Goal: Task Accomplishment & Management: Manage account settings

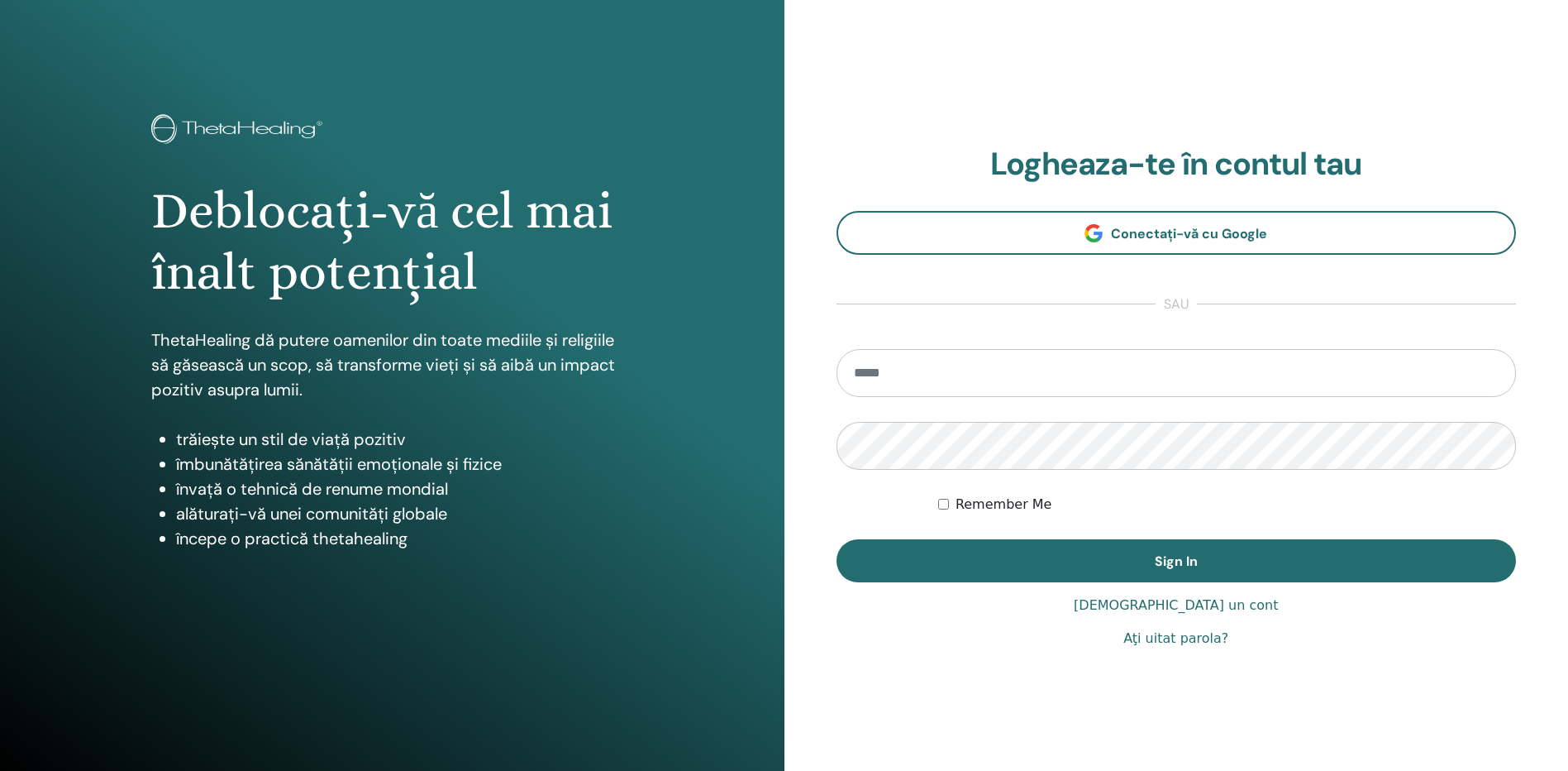
click at [940, 377] on input "email" at bounding box center [1176, 372] width 680 height 48
click at [889, 382] on input "email" at bounding box center [1176, 372] width 680 height 48
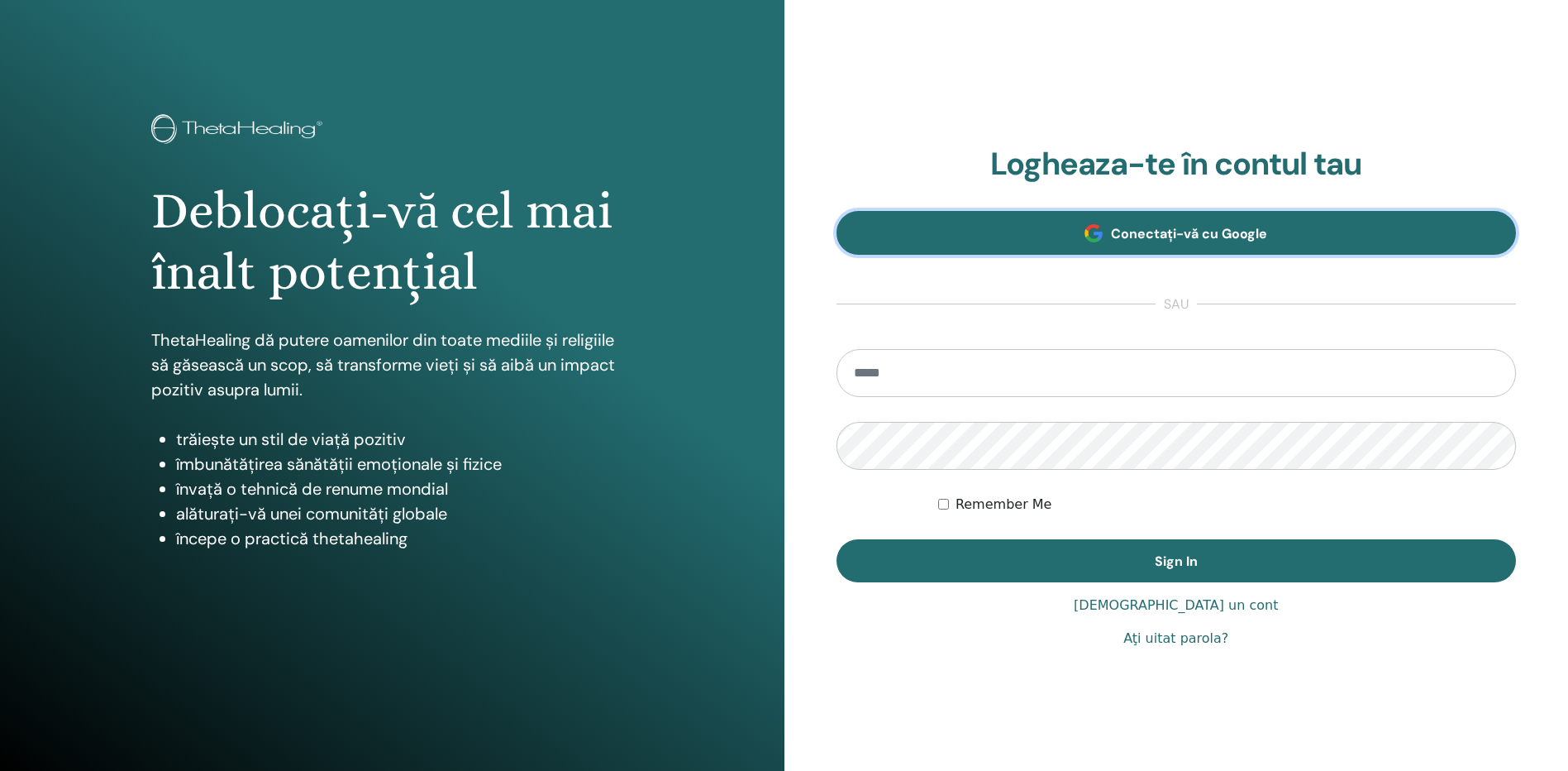
click at [1162, 237] on span "Conectați-vă cu Google" at bounding box center [1188, 233] width 156 height 17
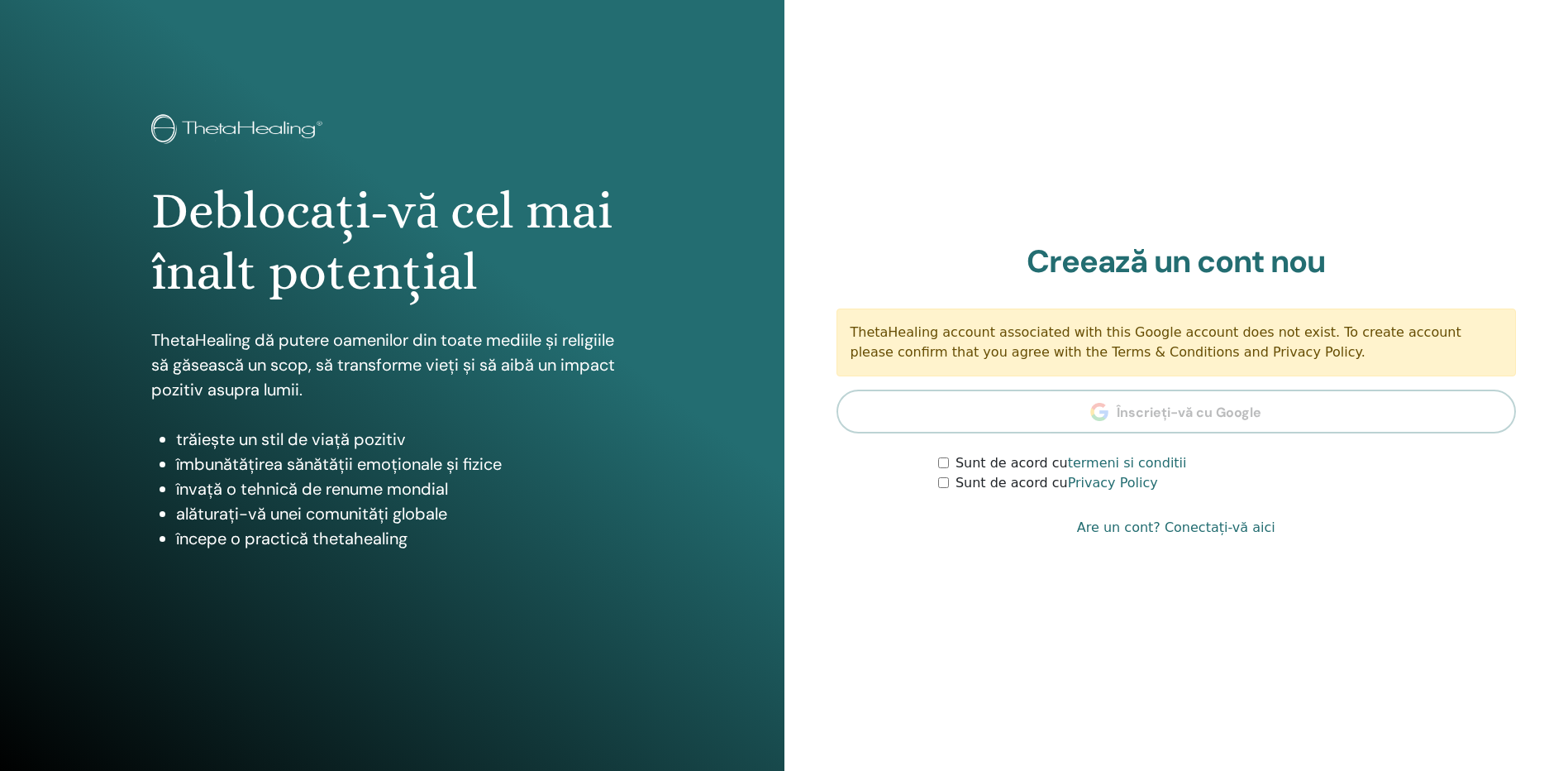
scroll to position [23, 0]
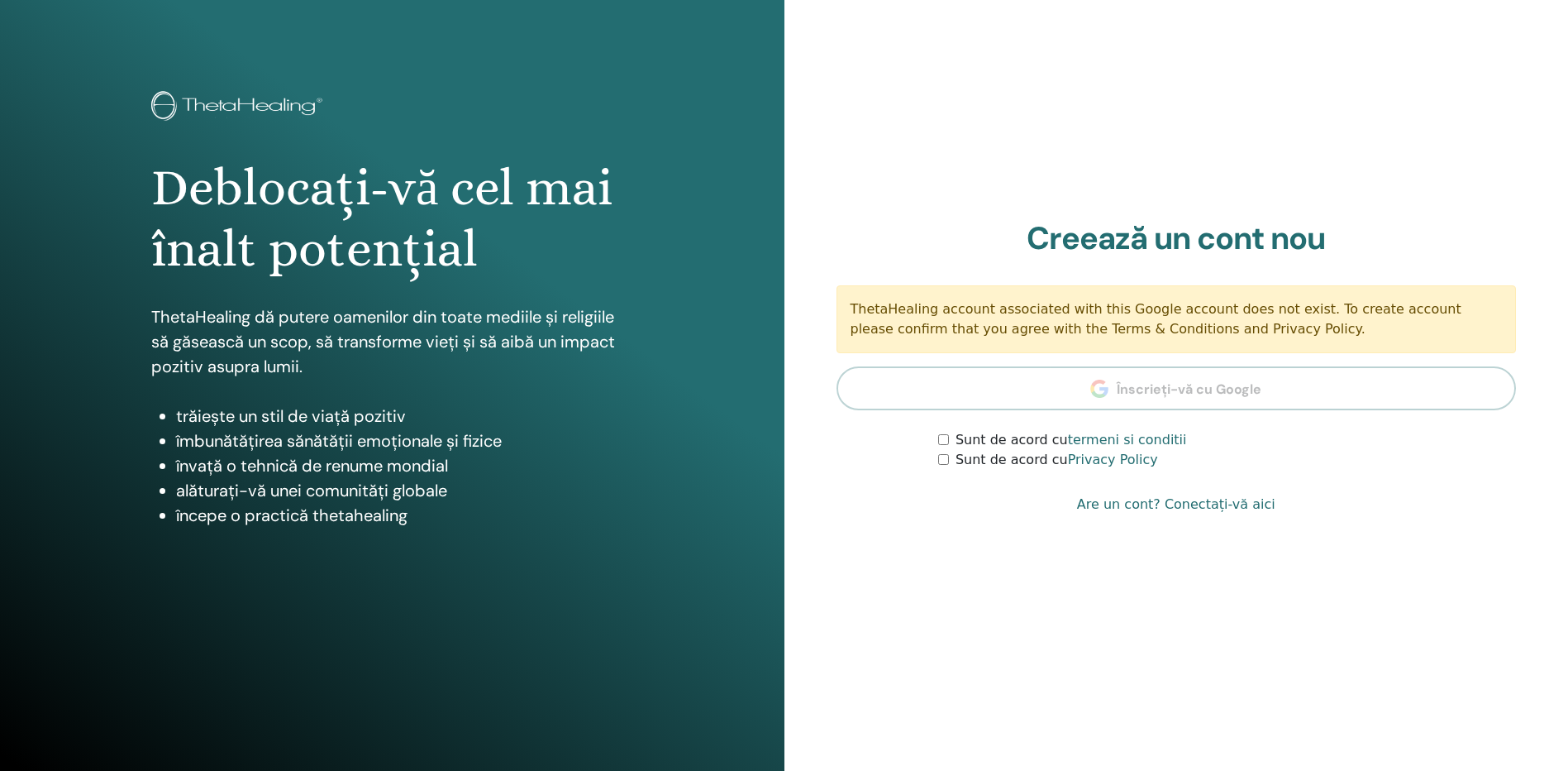
click at [1136, 398] on section "Creează un cont nou ThetaHealing account associated with this Google account do…" at bounding box center [1176, 345] width 680 height 251
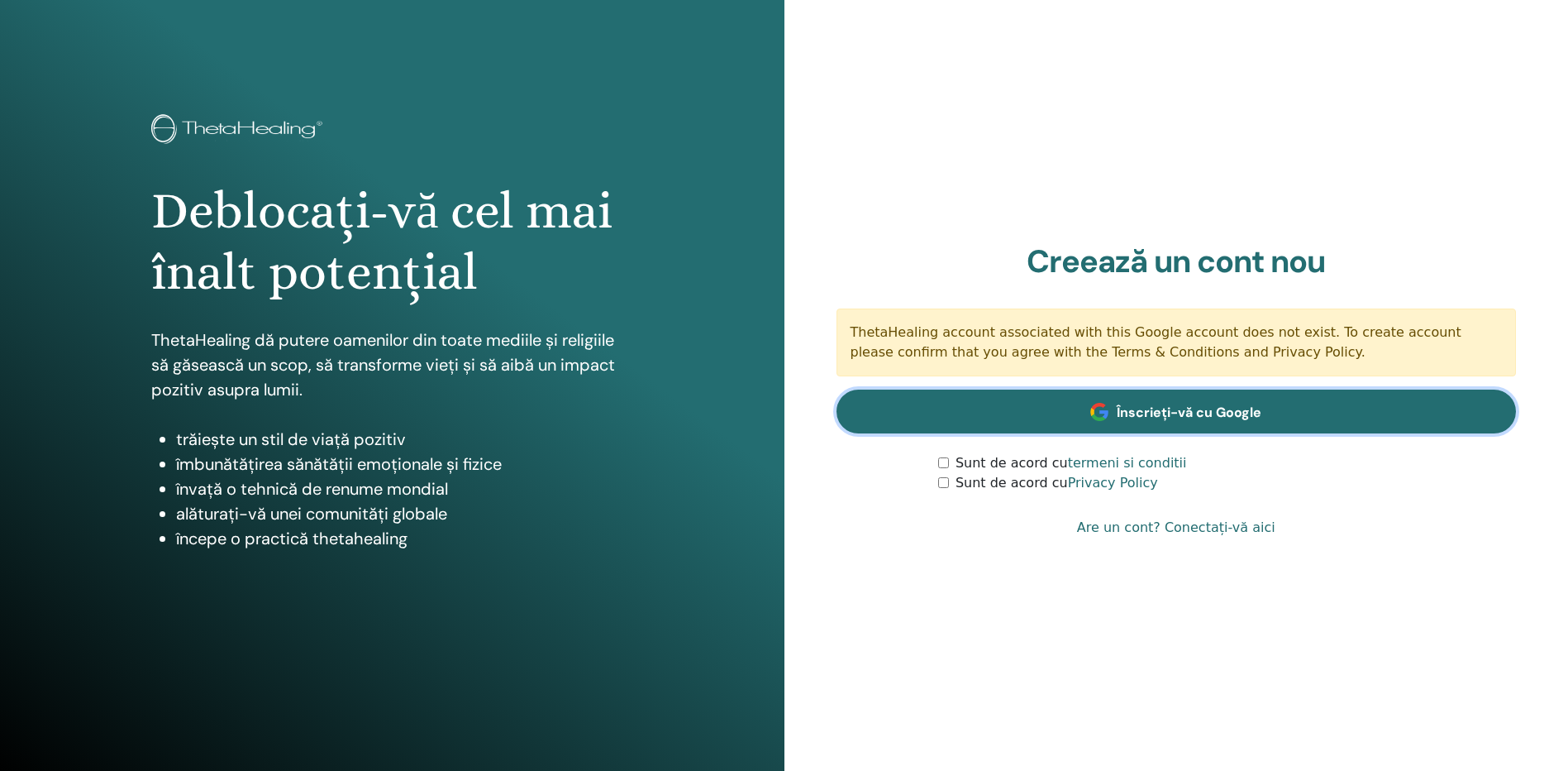
click at [1194, 414] on span "Înscrieți-vă cu Google" at bounding box center [1188, 412] width 145 height 17
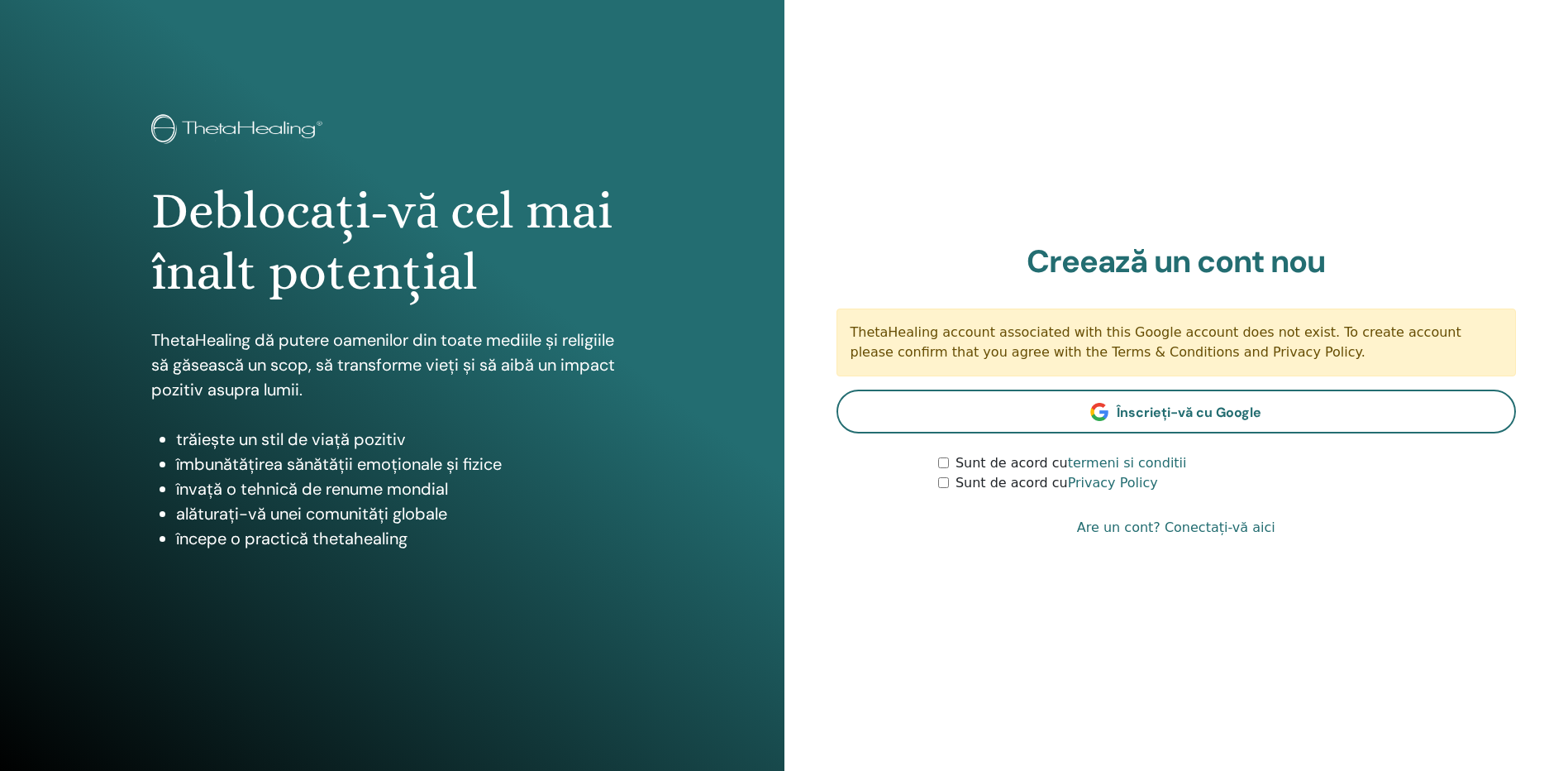
click at [1182, 531] on link "Are un cont? Conectați-vă aici" at bounding box center [1175, 527] width 198 height 20
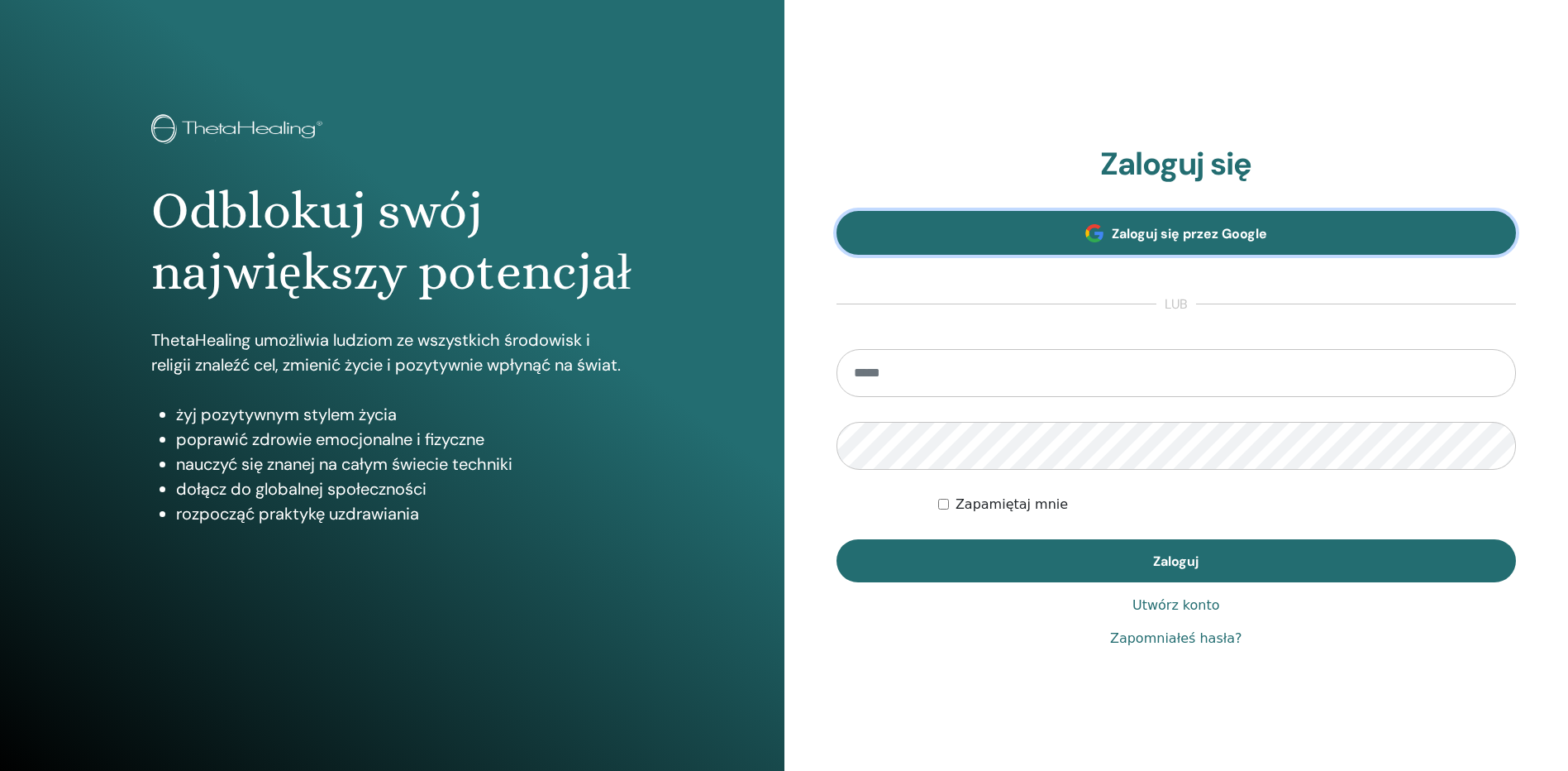
click at [1161, 237] on span "Zaloguj się przez Google" at bounding box center [1188, 233] width 155 height 17
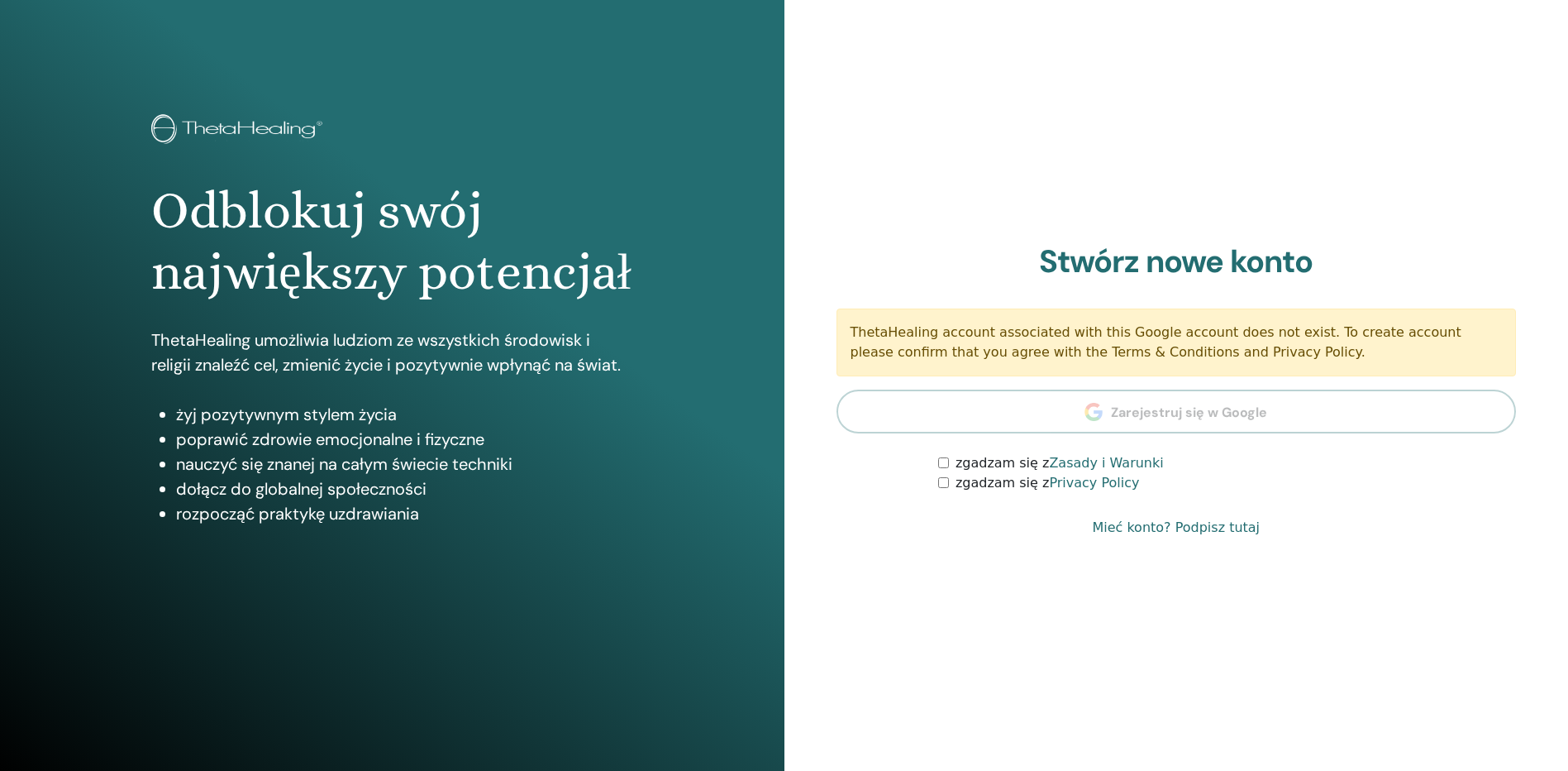
click at [1146, 406] on section "Stwórz nowe konto ThetaHealing account associated with this Google account does…" at bounding box center [1176, 368] width 680 height 251
click at [1112, 415] on section "Stwórz nowe konto ThetaHealing account associated with this Google account does…" at bounding box center [1176, 368] width 680 height 251
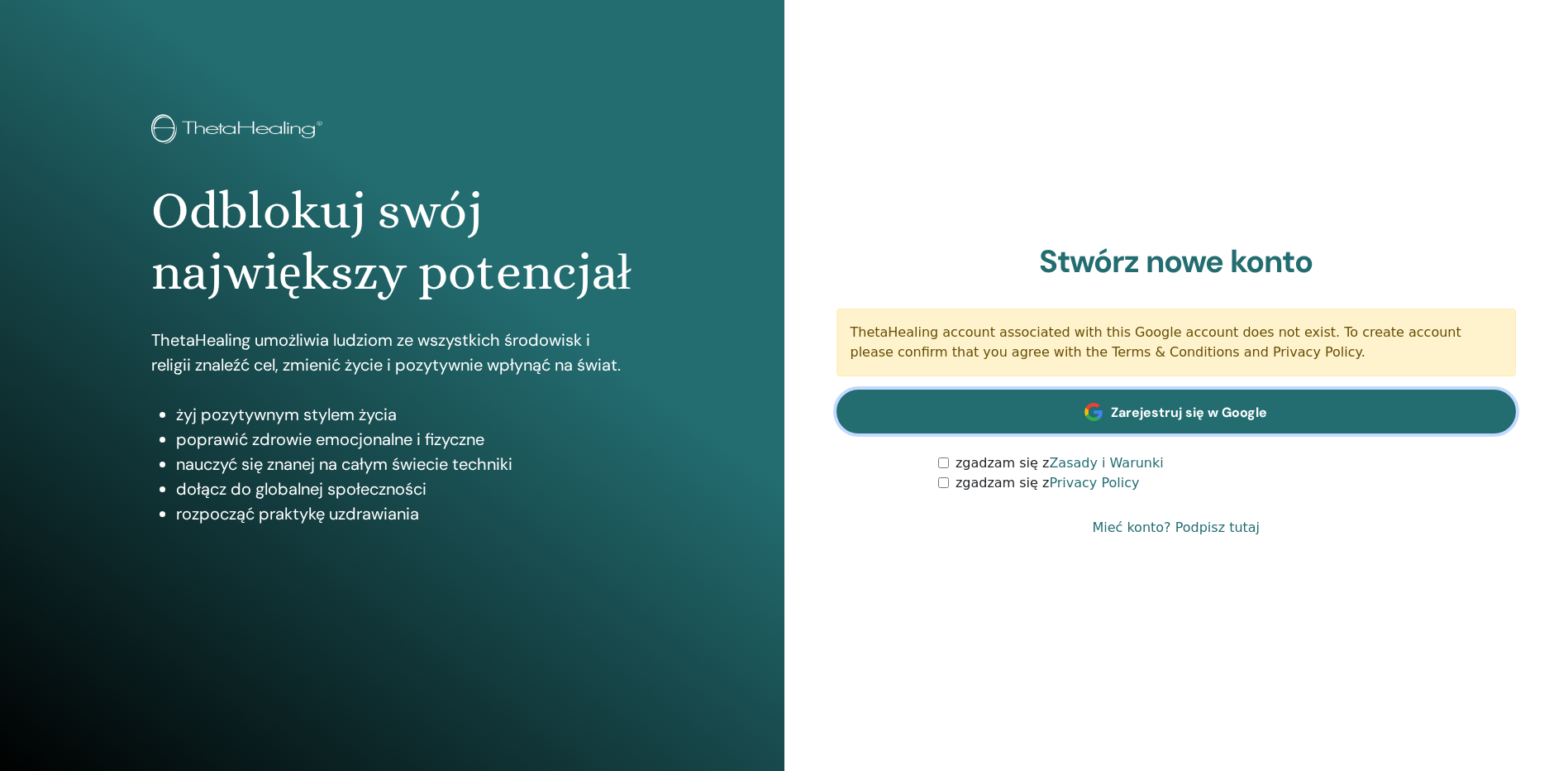
click at [1062, 405] on link "Zarejestruj się w Google" at bounding box center [1176, 411] width 680 height 44
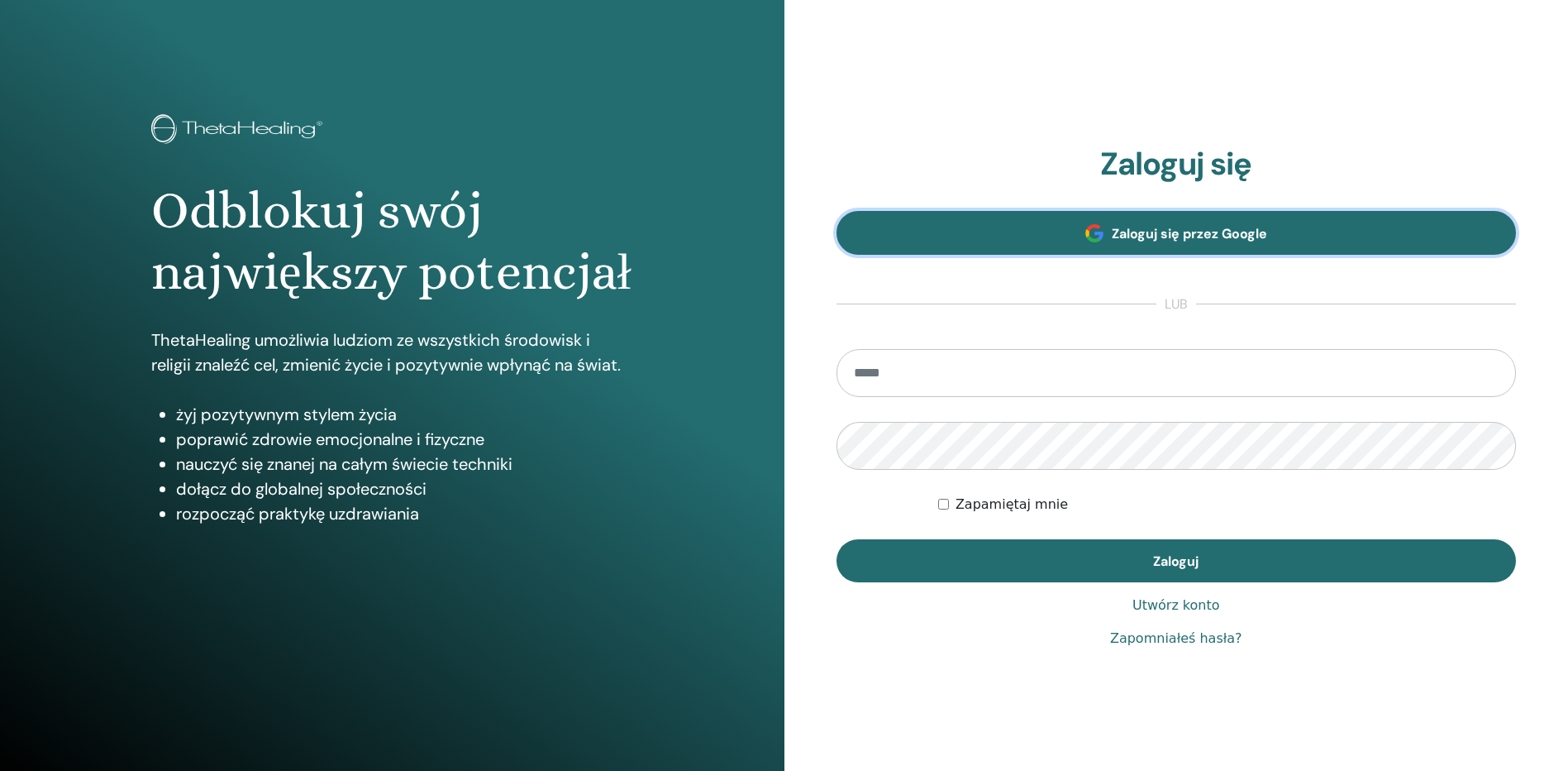
click at [1193, 238] on span "Zaloguj się przez Google" at bounding box center [1188, 233] width 155 height 17
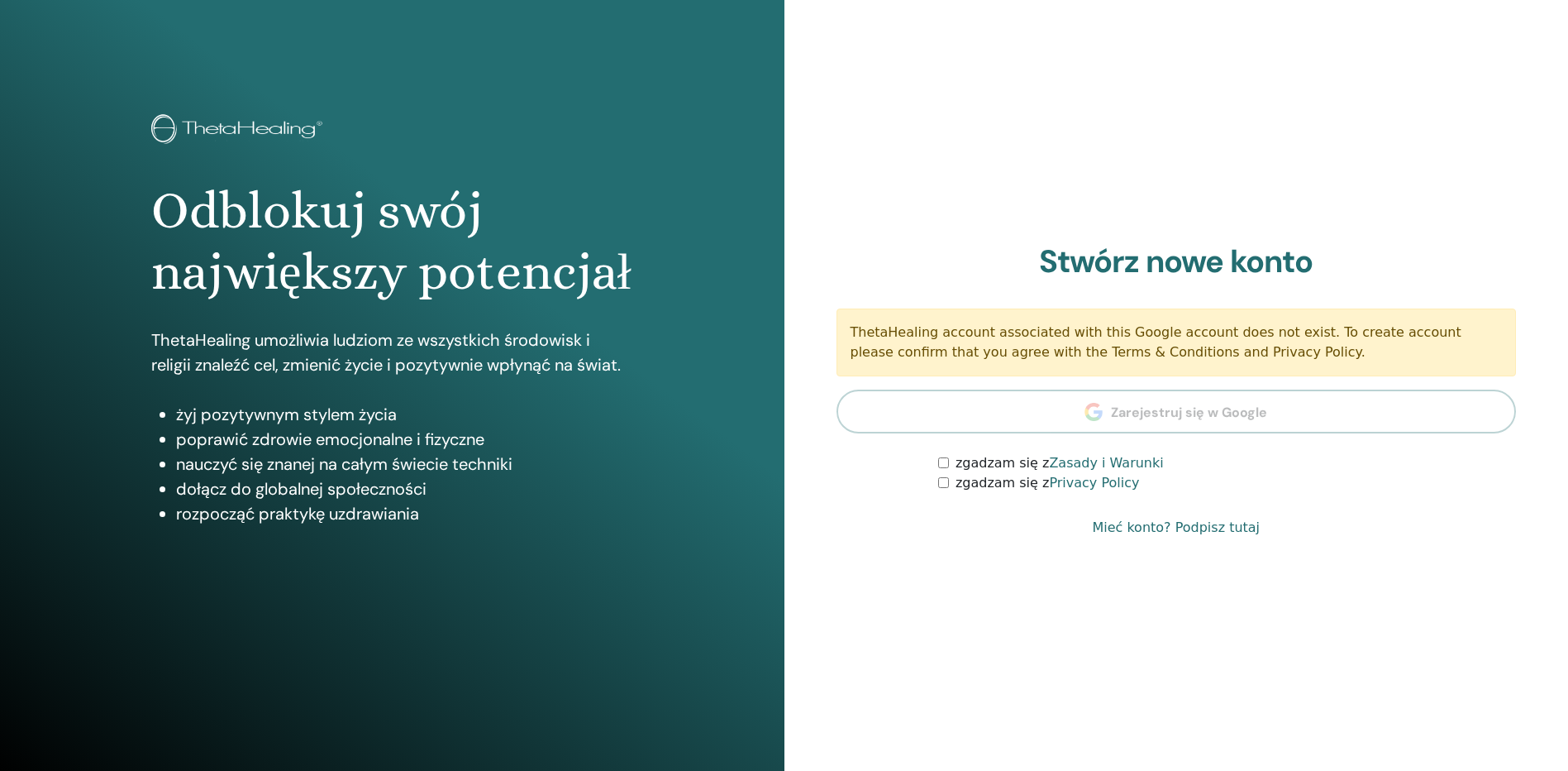
click at [1142, 400] on section "Stwórz nowe konto ThetaHealing account associated with this Google account does…" at bounding box center [1176, 368] width 680 height 251
click at [1075, 468] on link "Zasady i Warunki" at bounding box center [1106, 462] width 114 height 16
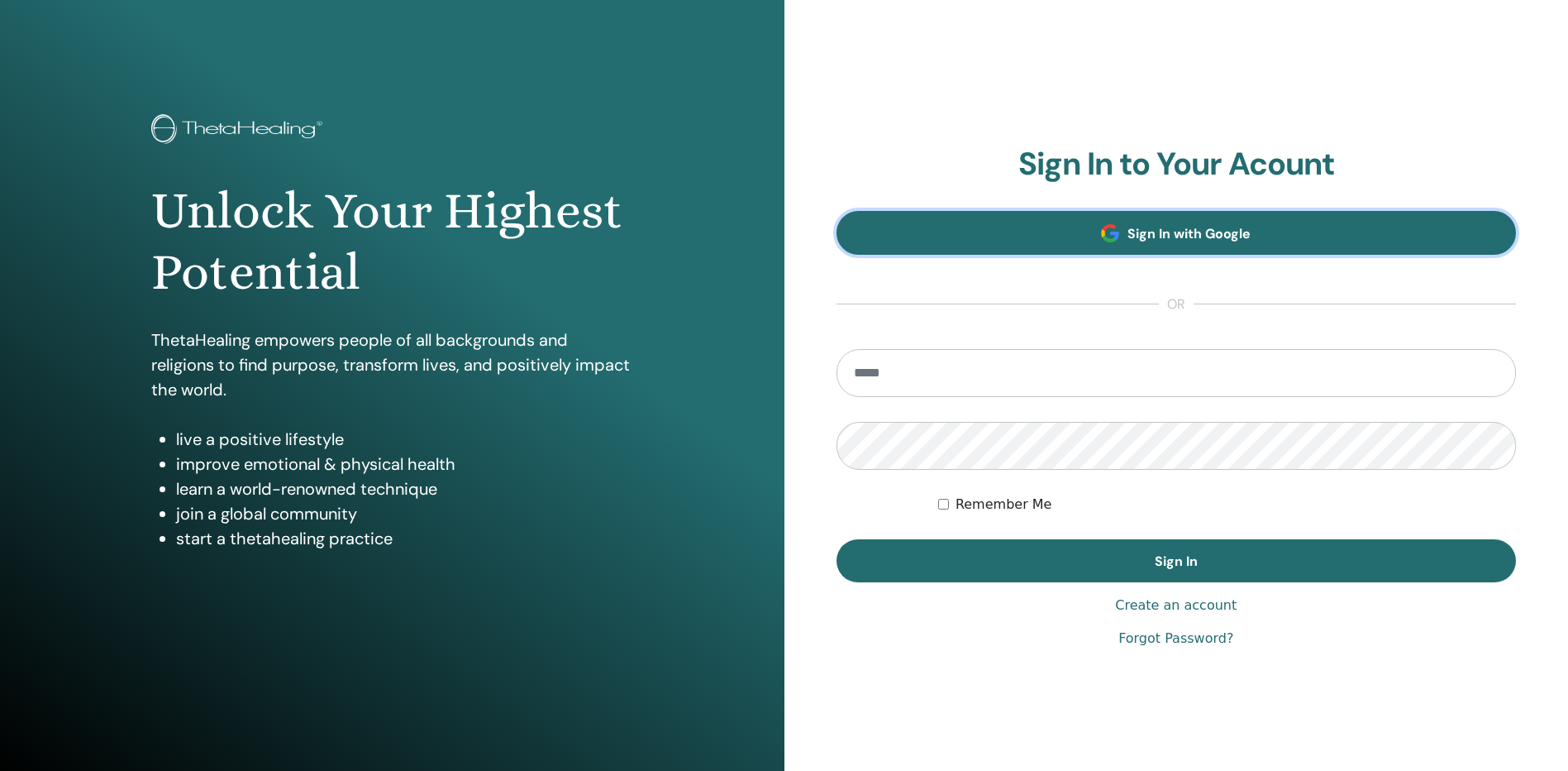
click at [1138, 238] on span "Sign In with Google" at bounding box center [1189, 233] width 123 height 17
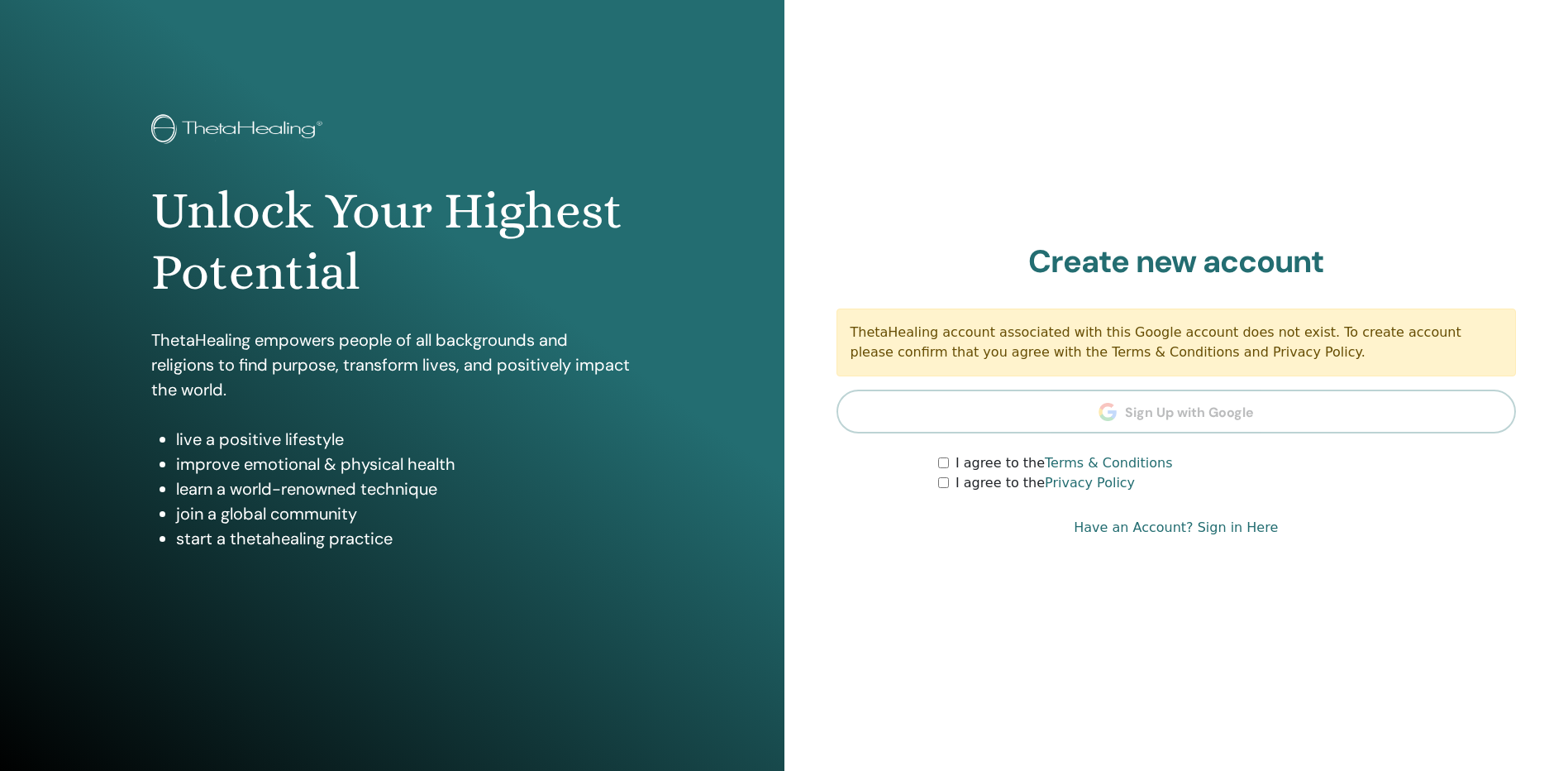
click at [990, 465] on label "I agree to the Terms & Conditions" at bounding box center [1064, 463] width 218 height 20
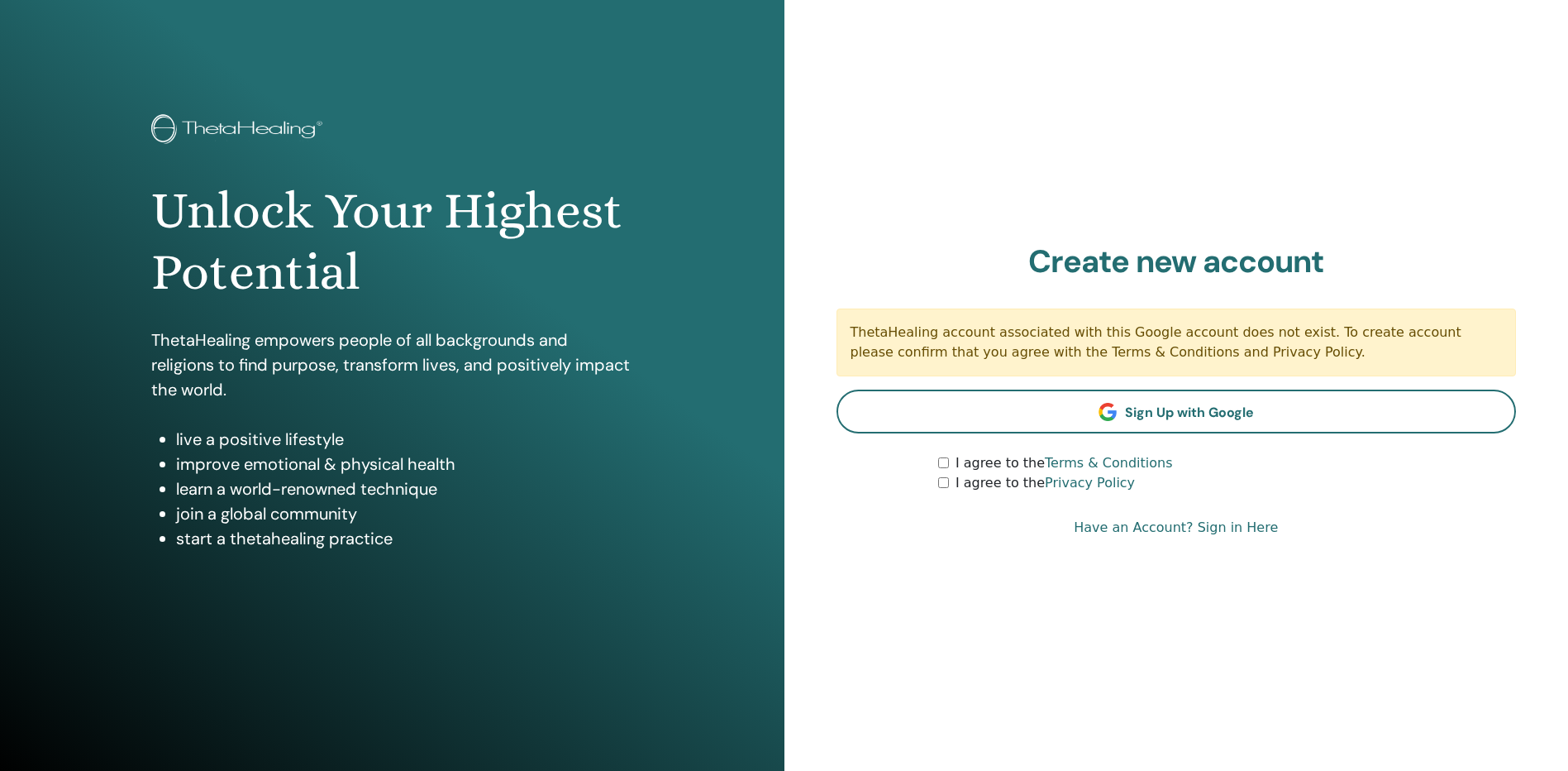
click at [1119, 531] on link "Have an Account? Sign in Here" at bounding box center [1176, 527] width 205 height 20
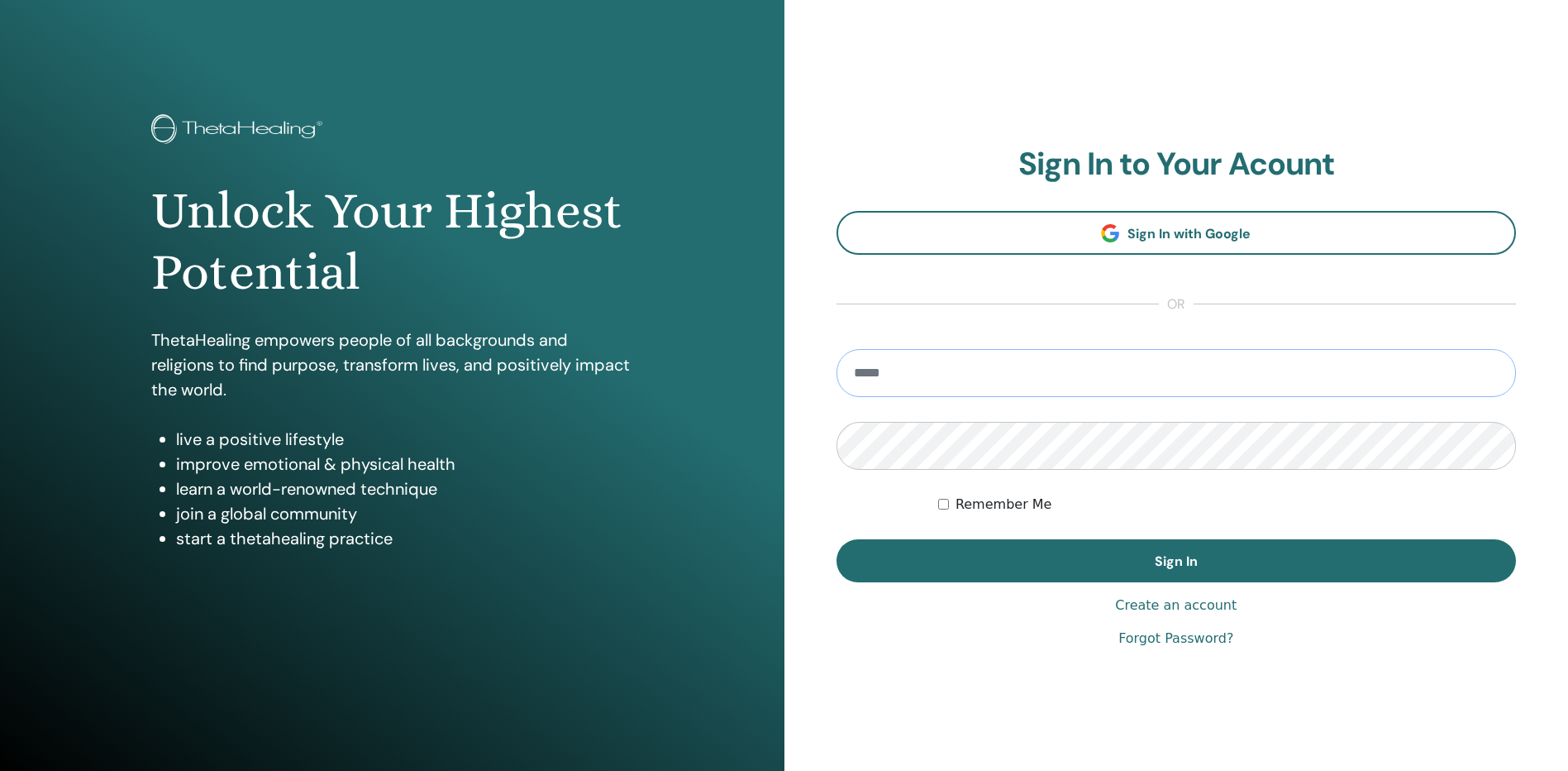
click at [960, 364] on input "email" at bounding box center [1176, 372] width 680 height 48
click at [874, 370] on input "**********" at bounding box center [1176, 372] width 680 height 48
click at [965, 375] on input "**********" at bounding box center [1176, 372] width 680 height 48
type input "**********"
click at [836, 539] on button "Sign In" at bounding box center [1176, 561] width 680 height 43
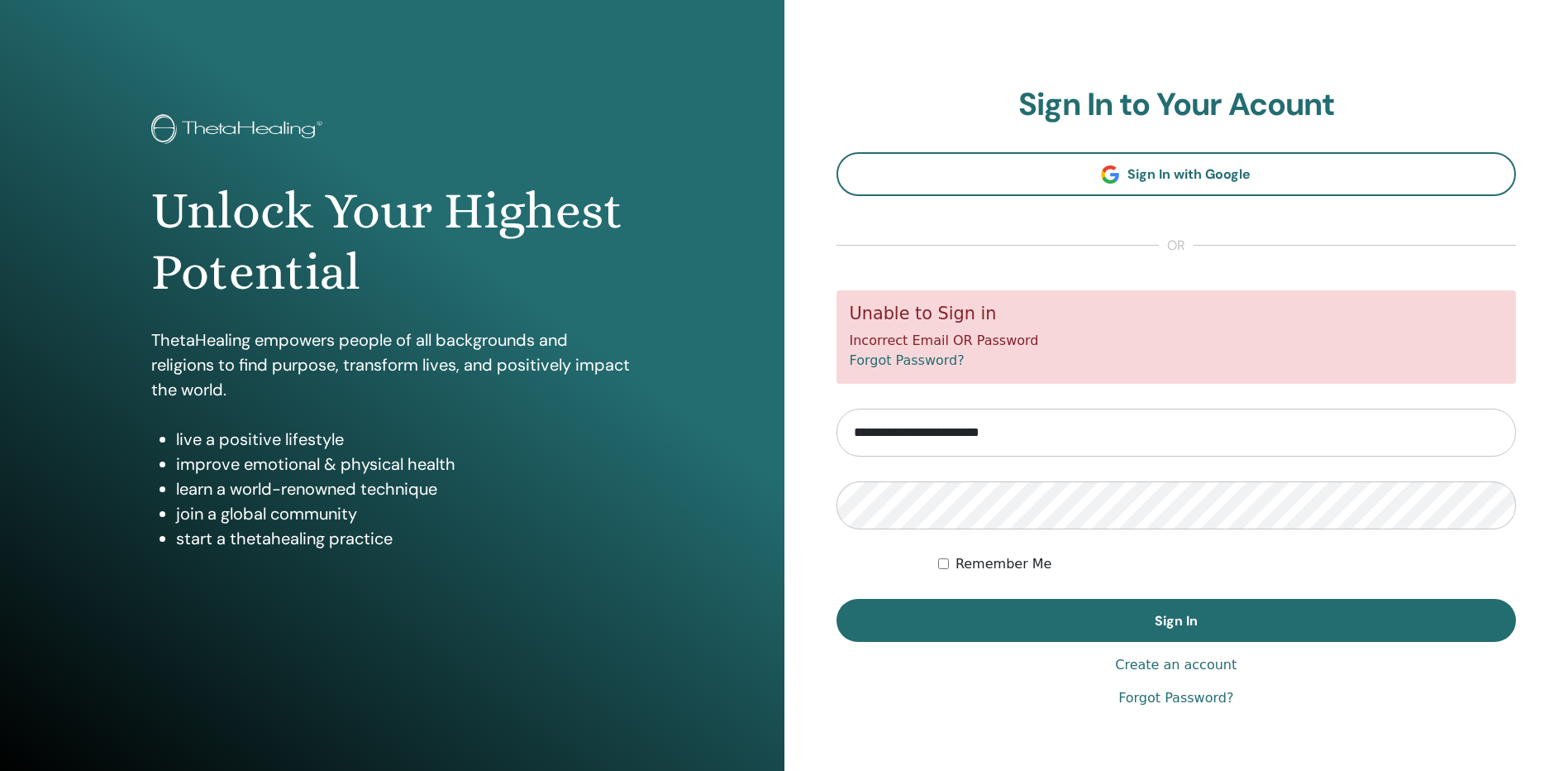
click at [914, 360] on link "Forgot Password?" at bounding box center [907, 360] width 115 height 16
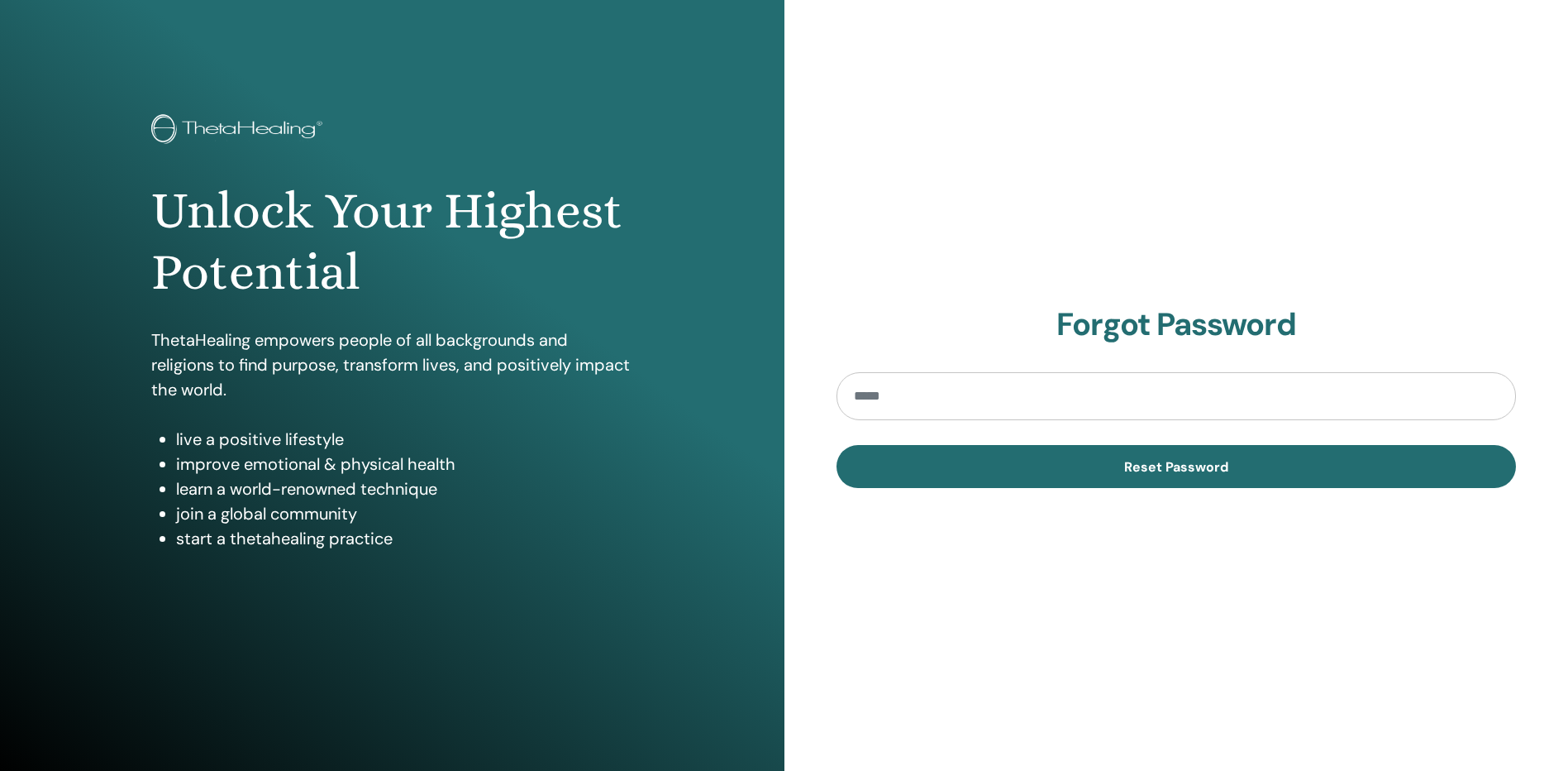
click at [1081, 402] on input "email" at bounding box center [1176, 395] width 680 height 48
type input "**********"
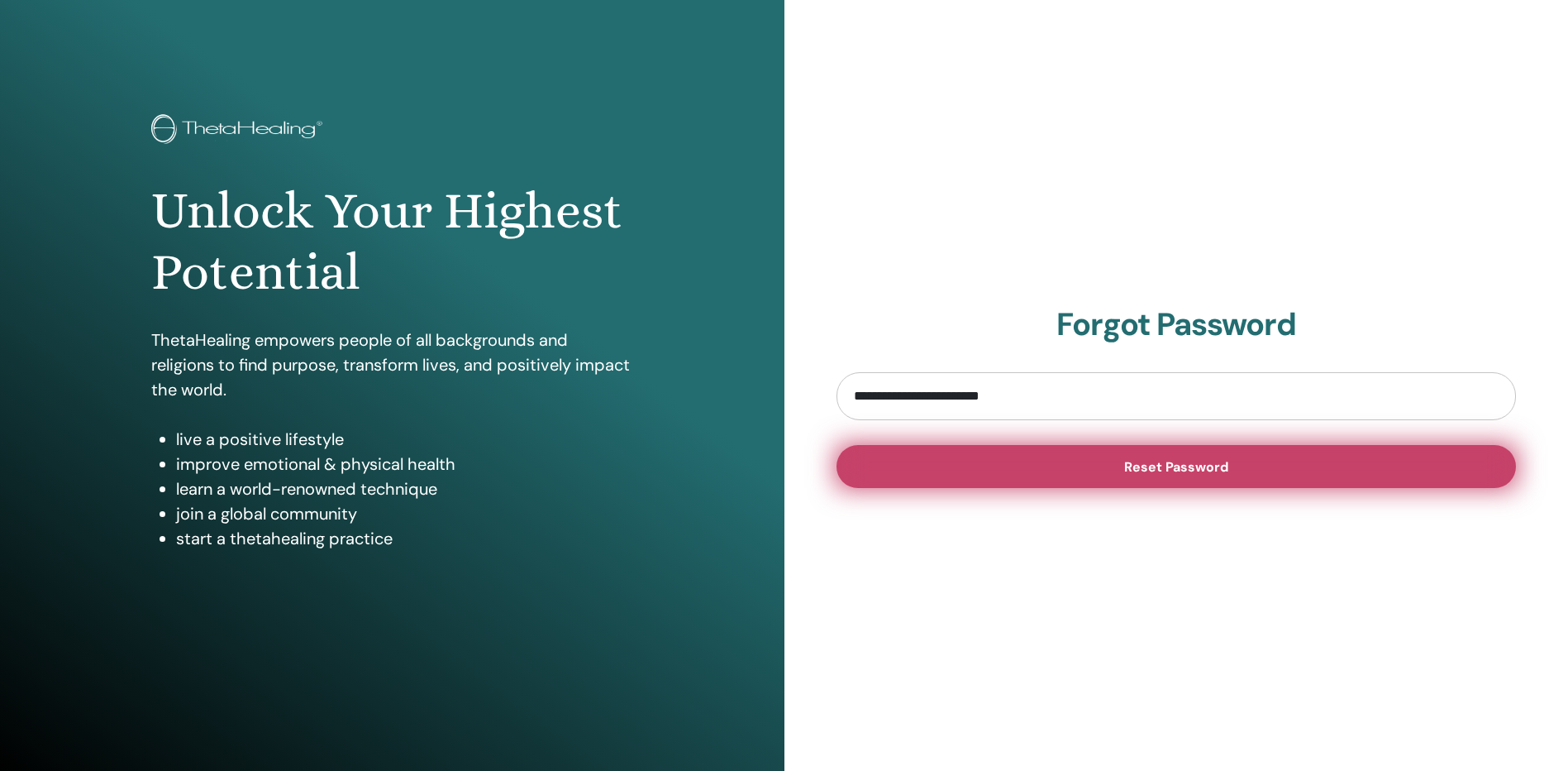
click at [1100, 467] on button "Reset Password" at bounding box center [1176, 467] width 680 height 43
